Goal: Task Accomplishment & Management: Use online tool/utility

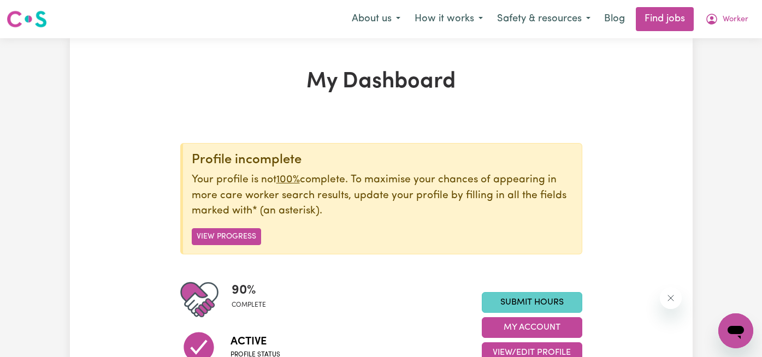
click at [542, 306] on link "Submit Hours" at bounding box center [532, 302] width 101 height 21
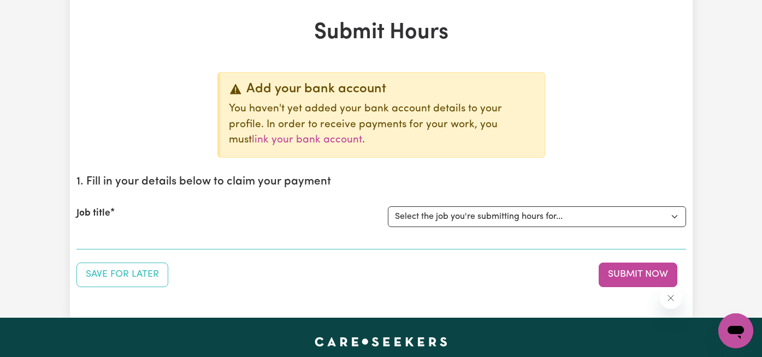
scroll to position [62, 0]
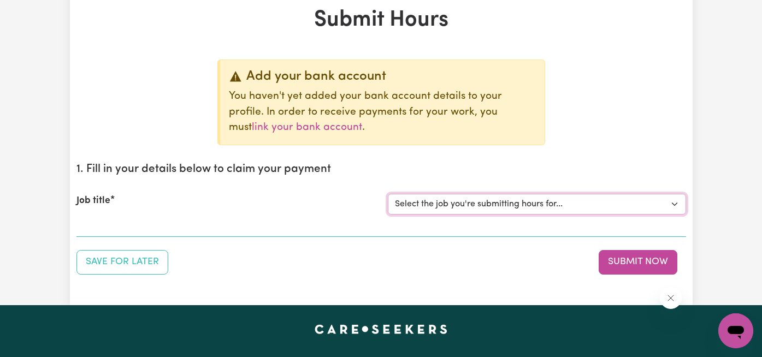
click at [549, 202] on select "Select the job you're submitting hours for... [Tumbi Umbi] Cleaner needed Tumbi…" at bounding box center [537, 204] width 298 height 21
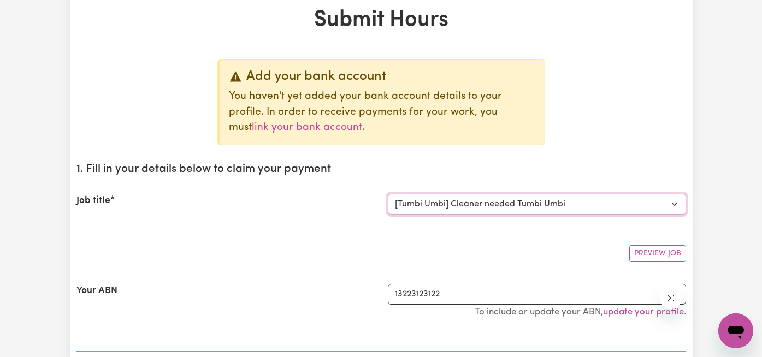
select select "0"
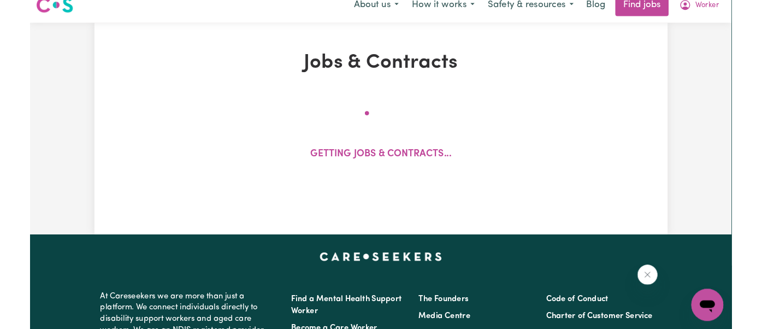
scroll to position [22, 0]
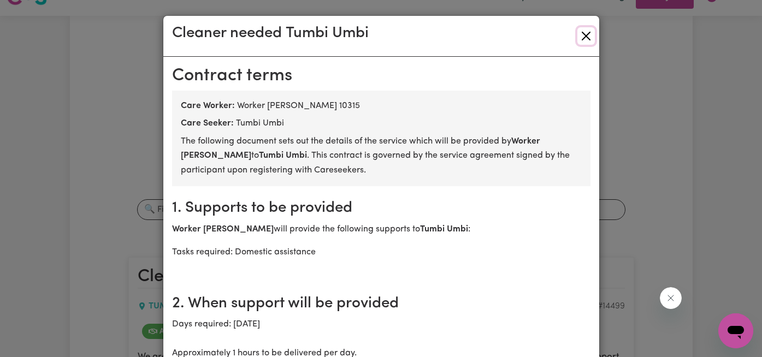
click at [590, 38] on button "Close" at bounding box center [586, 35] width 17 height 17
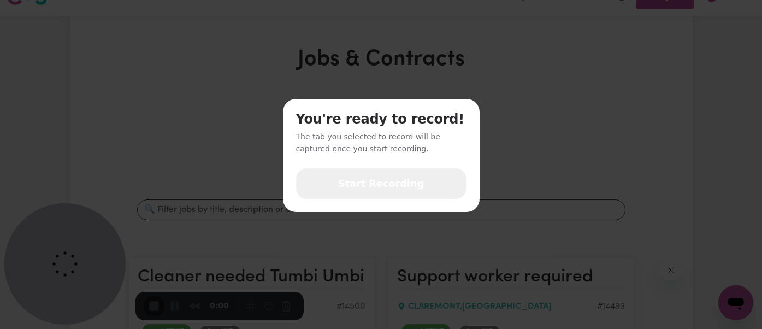
scroll to position [0, 0]
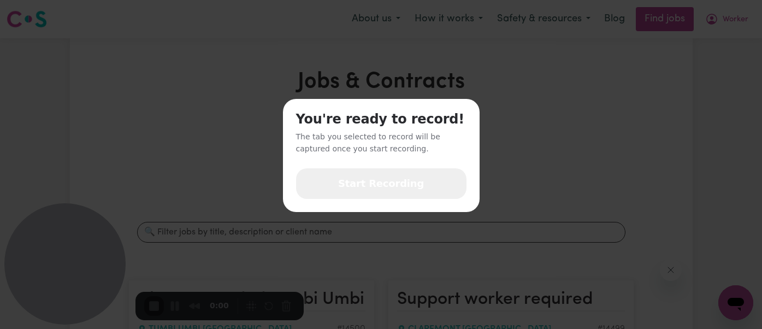
click at [403, 187] on span "Start Recording" at bounding box center [381, 184] width 86 height 14
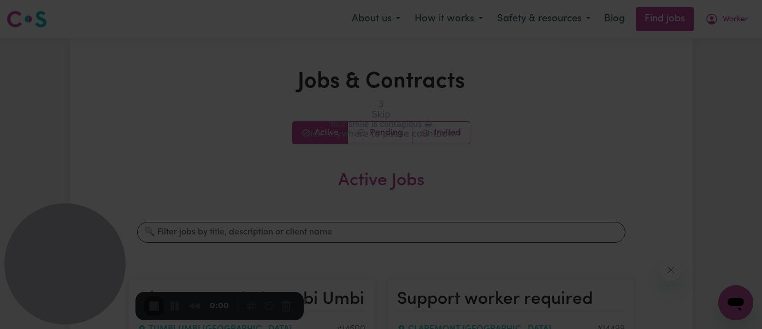
click at [727, 20] on div "3 Skip Your smile is contagious 😁 Click anywhere to pause countdown" at bounding box center [381, 164] width 762 height 329
click at [385, 120] on div "Skip" at bounding box center [381, 114] width 19 height 10
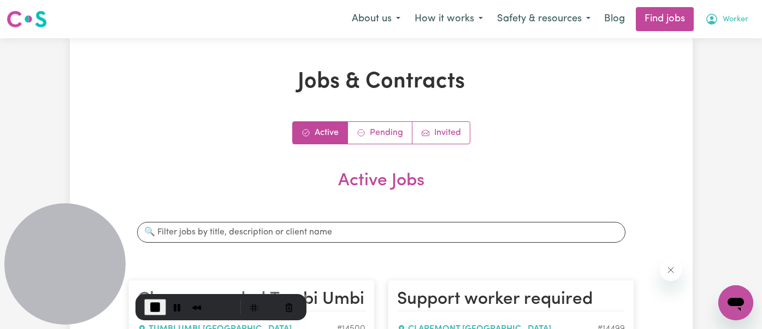
click at [737, 20] on span "Worker" at bounding box center [736, 20] width 26 height 12
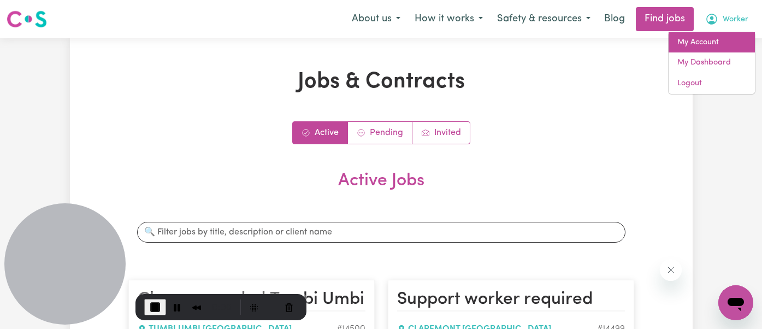
click at [725, 40] on link "My Account" at bounding box center [712, 42] width 86 height 21
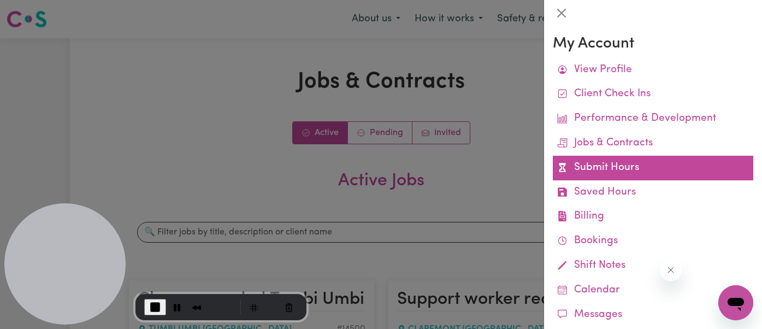
click at [655, 168] on link "Submit Hours" at bounding box center [653, 168] width 201 height 25
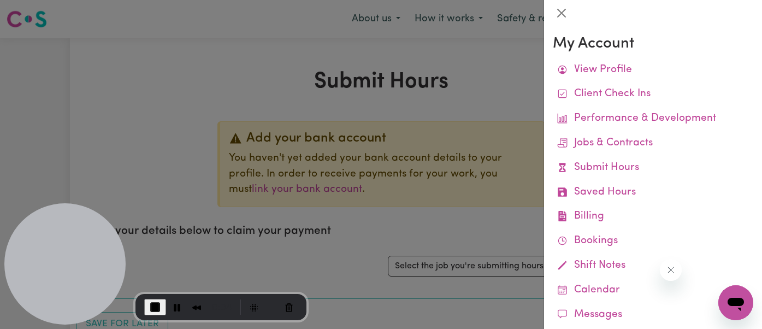
click at [485, 91] on div at bounding box center [381, 164] width 762 height 329
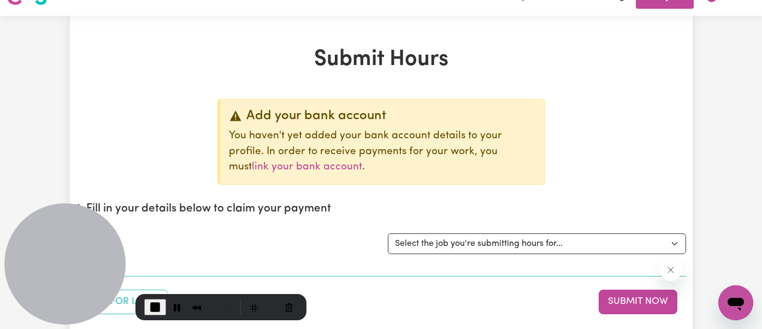
scroll to position [32, 0]
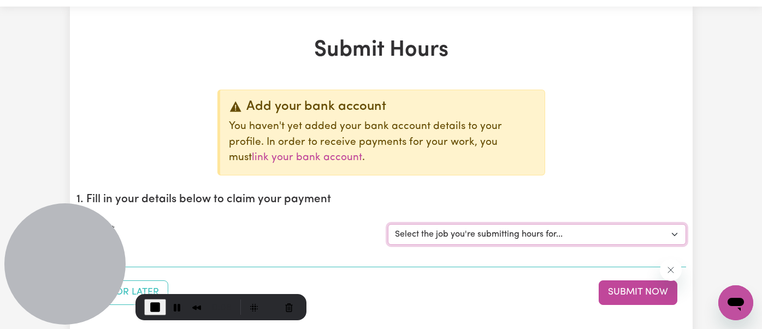
click at [673, 233] on select "Select the job you're submitting hours for... [Tumbi Umbi] Cleaner needed Tumbi…" at bounding box center [537, 234] width 298 height 21
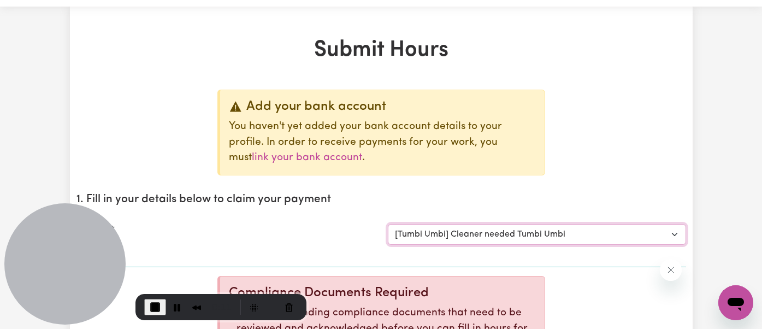
select select "0"
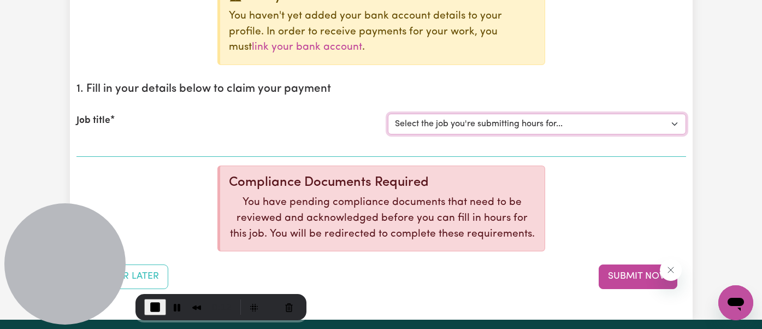
scroll to position [146, 0]
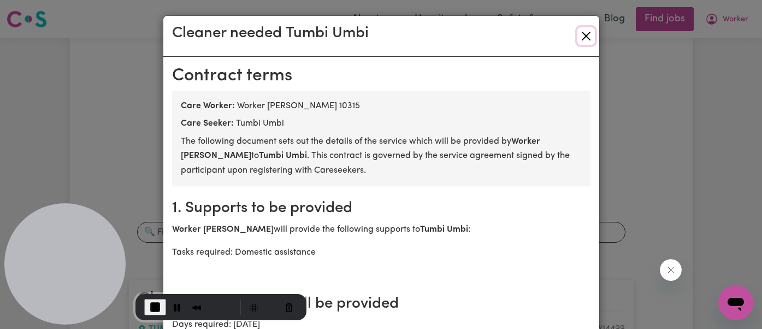
click at [586, 39] on button "Close" at bounding box center [586, 35] width 17 height 17
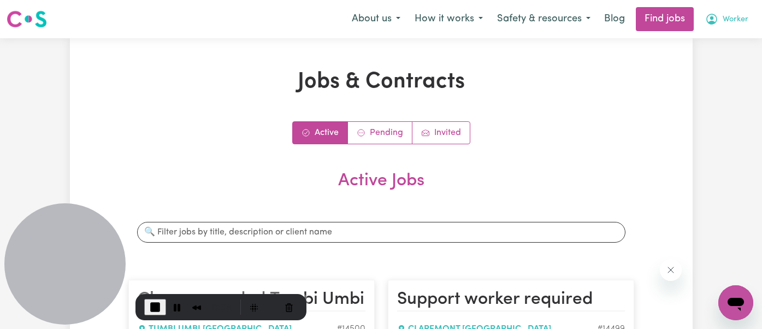
click at [742, 14] on span "Worker" at bounding box center [736, 20] width 26 height 12
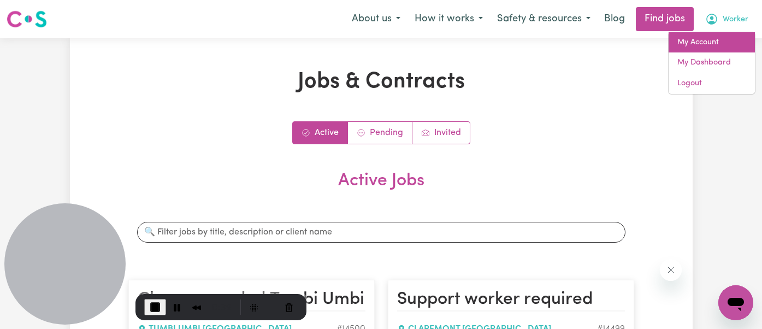
click at [730, 45] on link "My Account" at bounding box center [712, 42] width 86 height 21
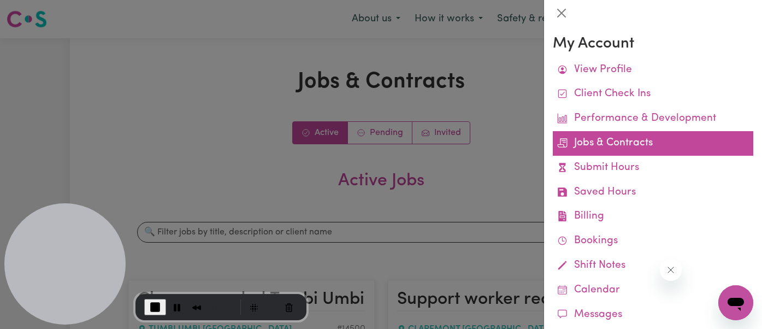
click at [684, 148] on link "Jobs & Contracts" at bounding box center [653, 143] width 201 height 25
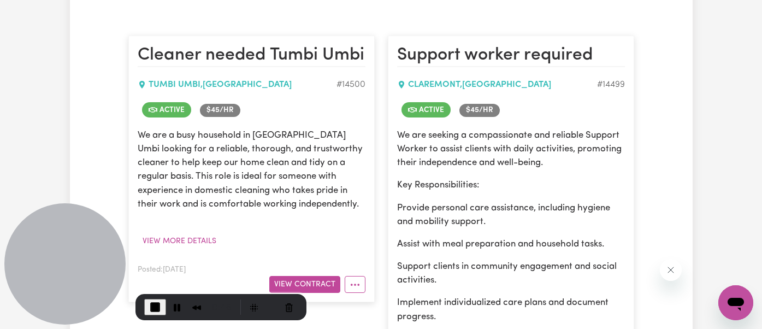
scroll to position [246, 0]
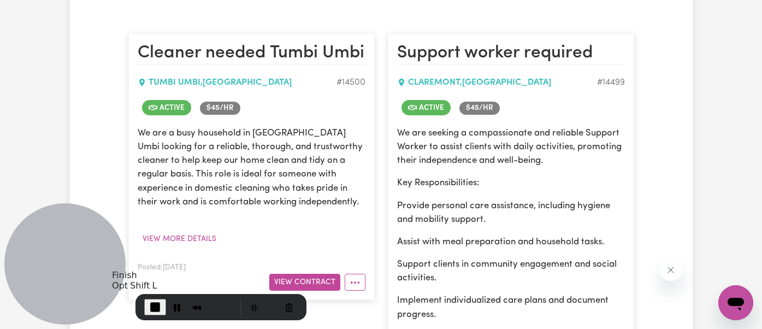
click at [157, 311] on span "End Recording" at bounding box center [155, 307] width 13 height 13
